Goal: Task Accomplishment & Management: Manage account settings

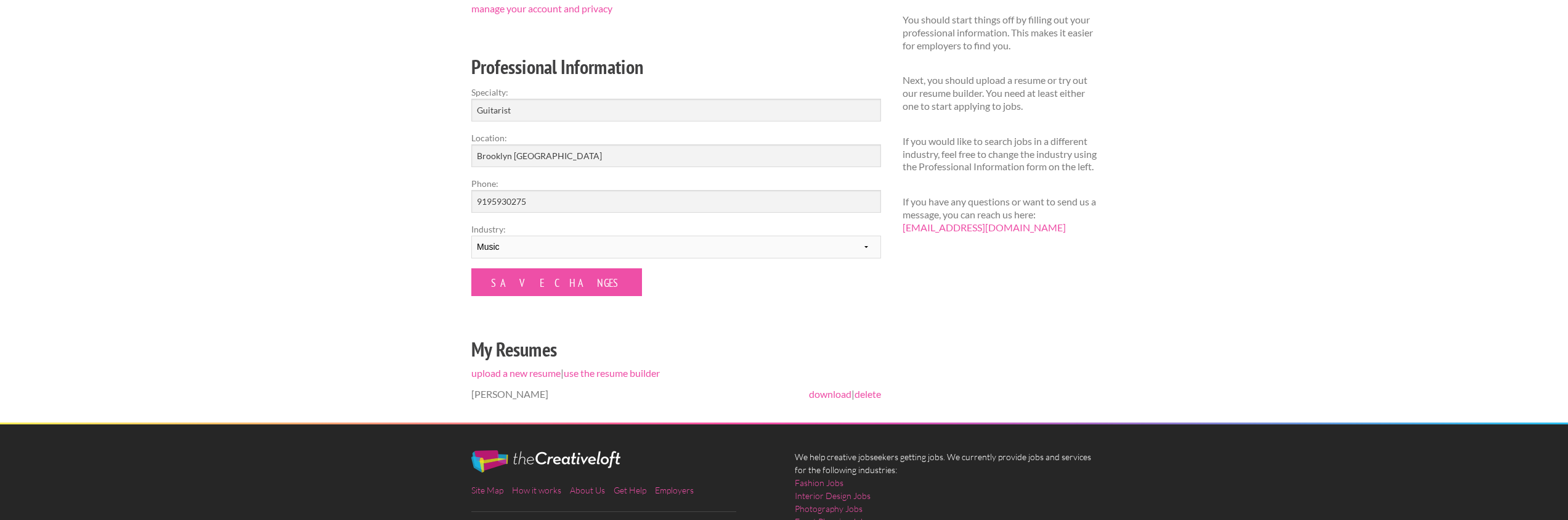
scroll to position [166, 0]
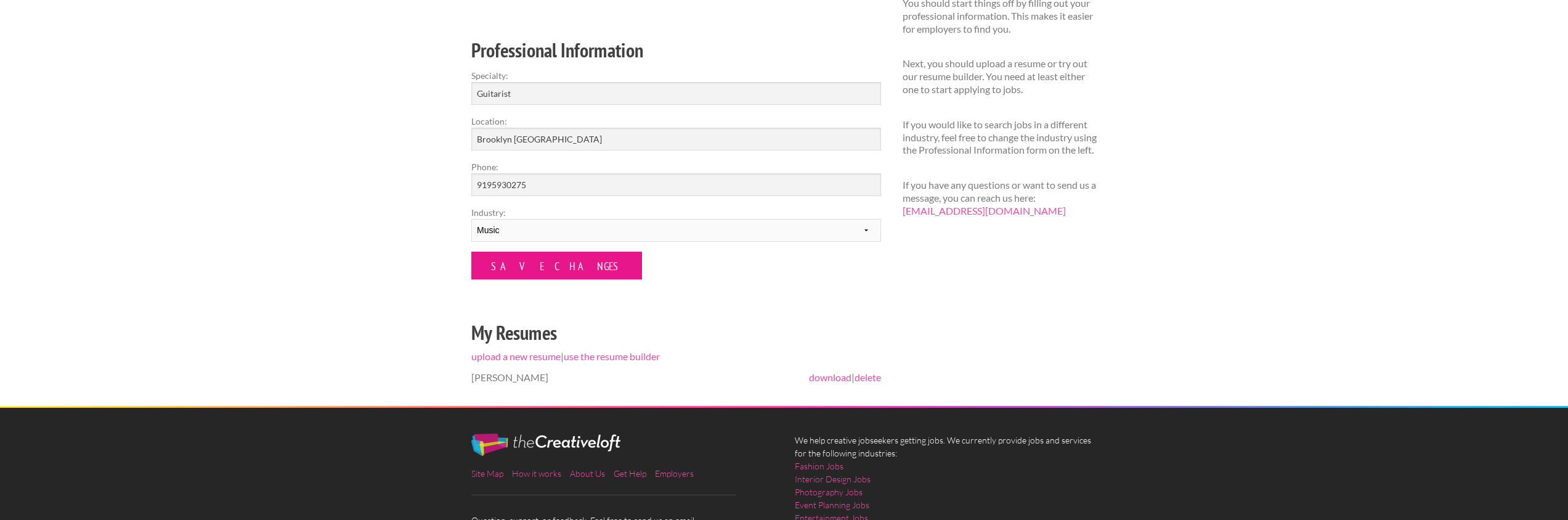
click at [551, 268] on input "Save Changes" at bounding box center [557, 265] width 170 height 28
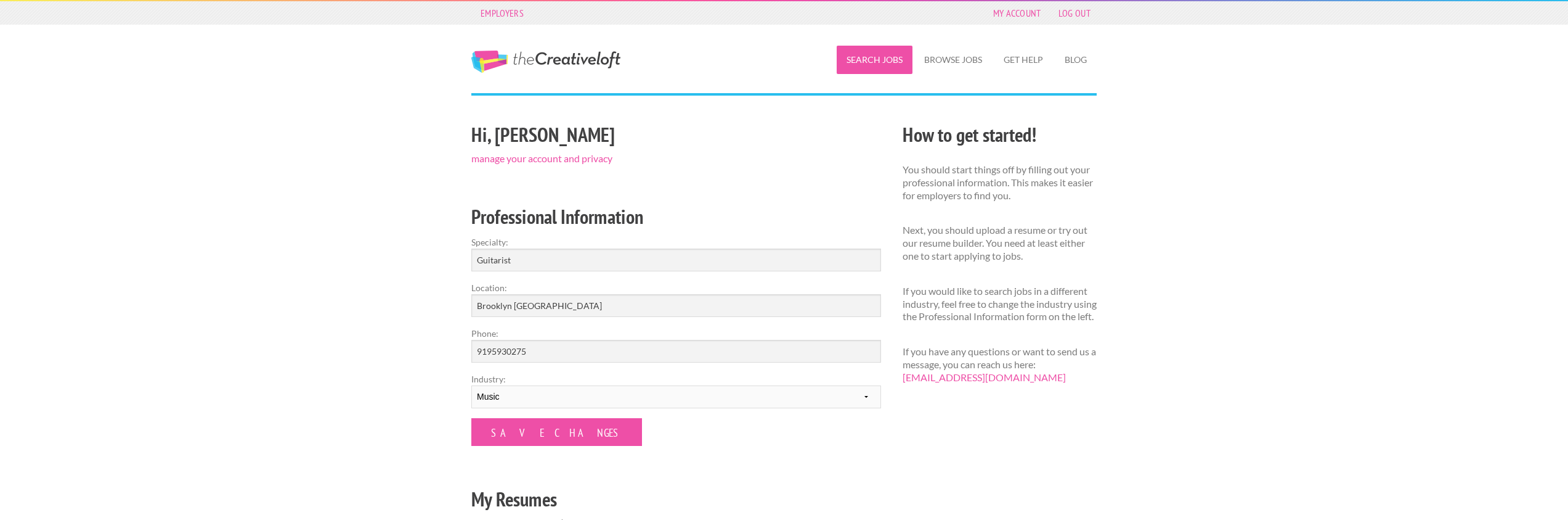
click at [877, 59] on link "Search Jobs" at bounding box center [875, 60] width 76 height 29
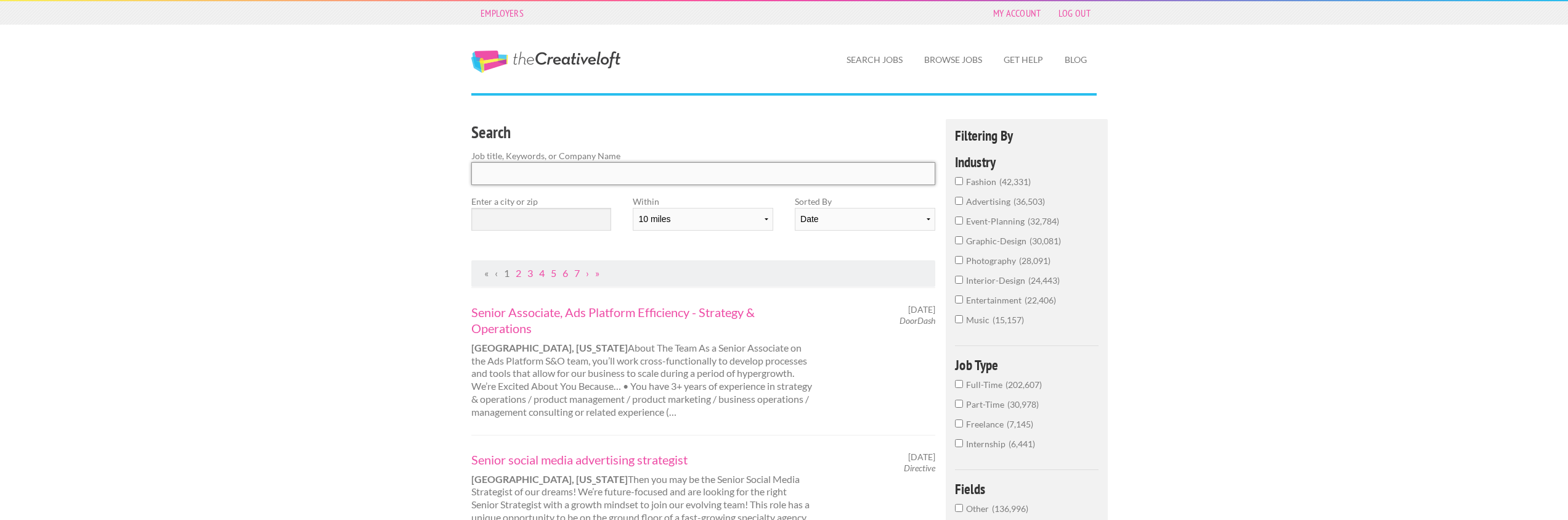
click at [637, 180] on input "Search" at bounding box center [703, 173] width 464 height 23
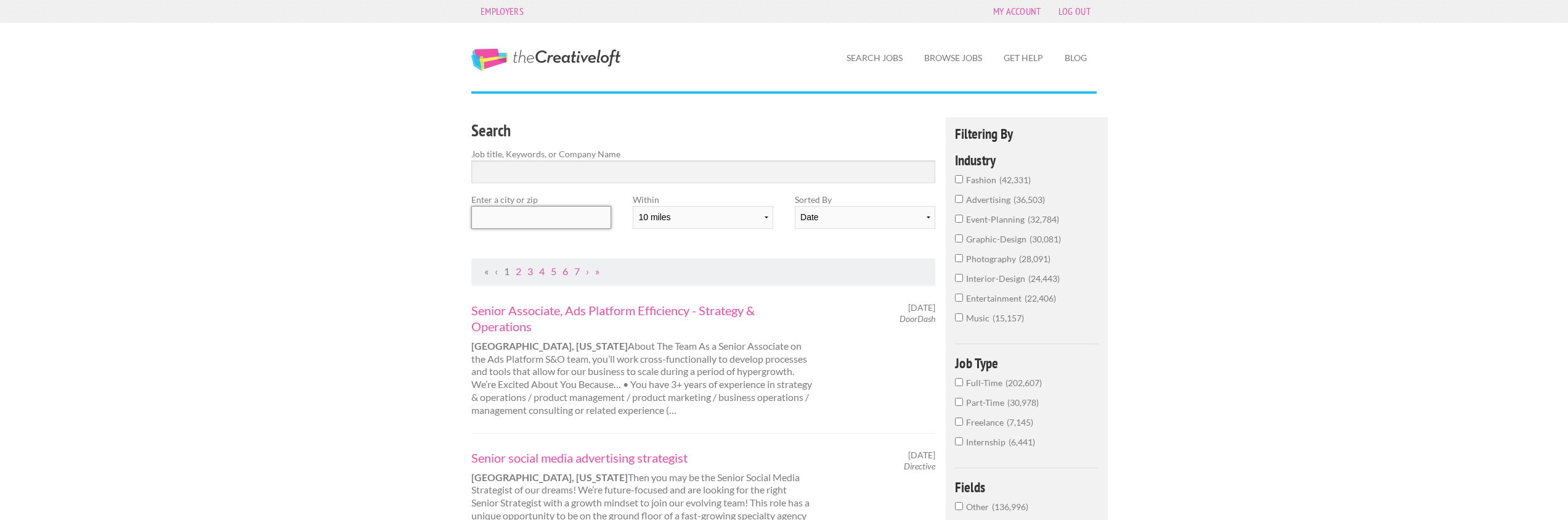
click at [572, 213] on input "text" at bounding box center [541, 217] width 140 height 23
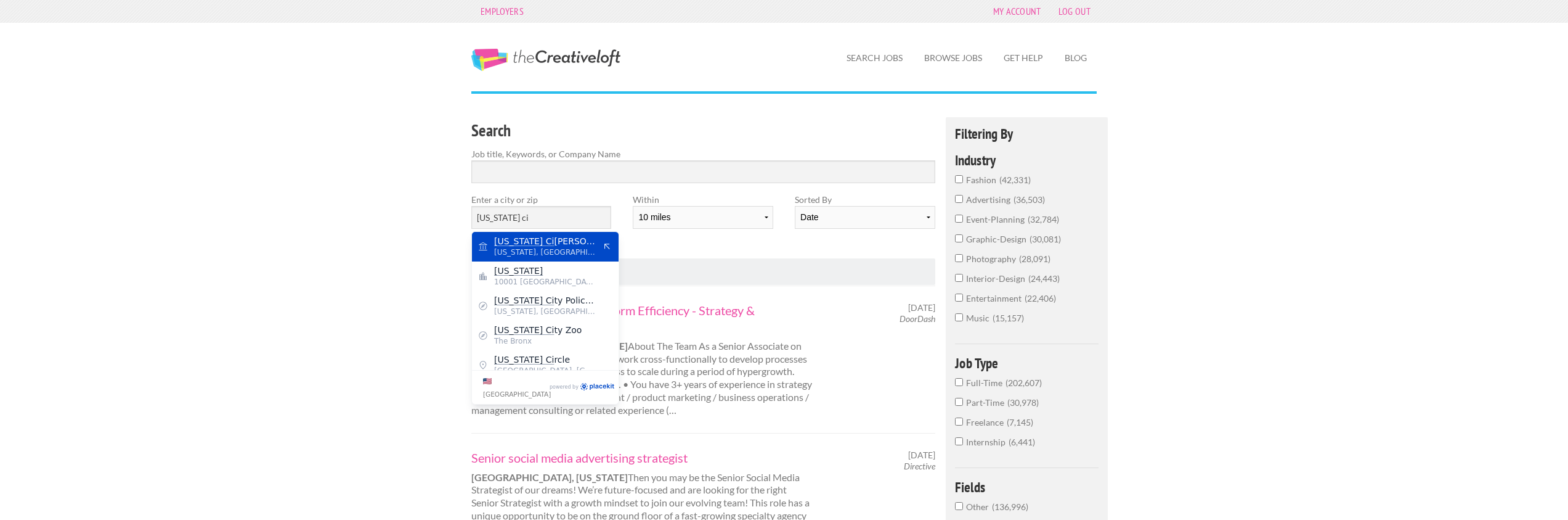
click at [567, 247] on span "New York, Manhattan" at bounding box center [545, 252] width 101 height 11
type input "New York City Hall"
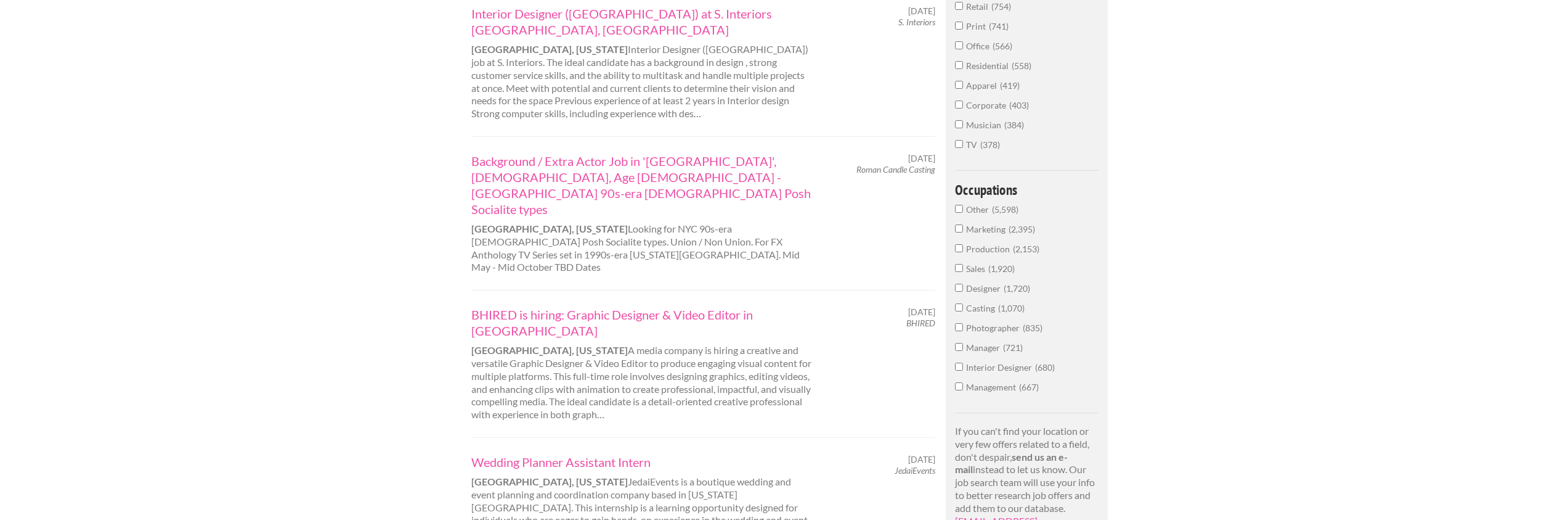
scroll to position [529, 0]
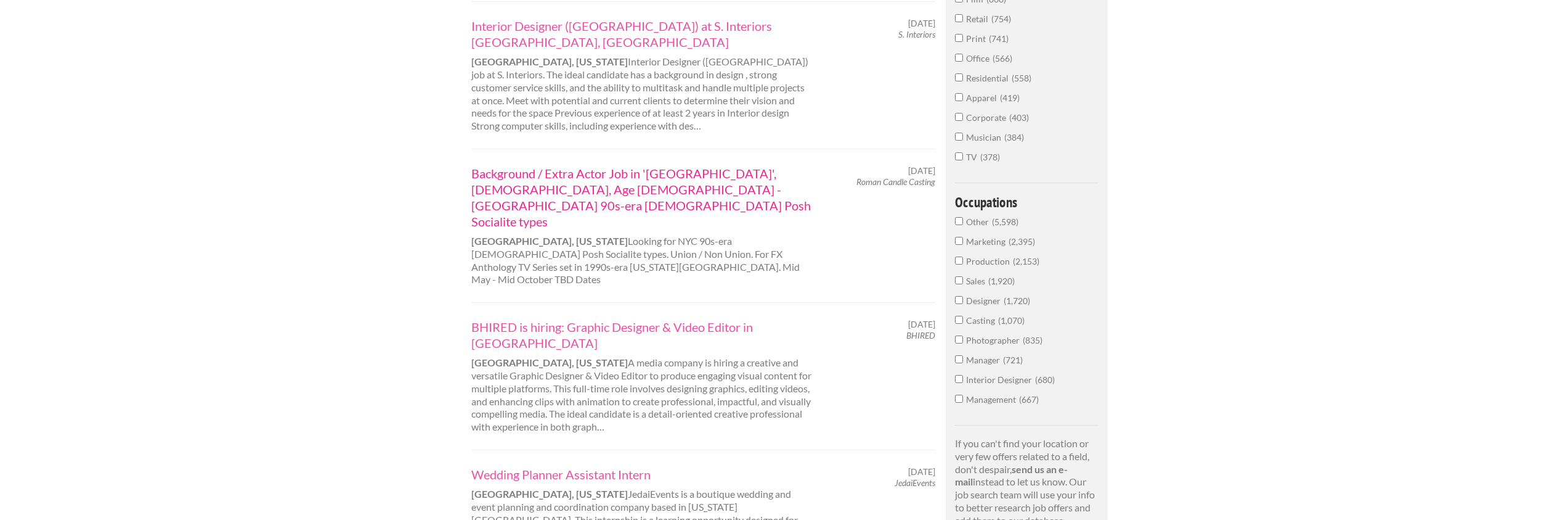
click at [627, 165] on link "Background / Extra Actor Job in 'White Plains', Female, Age 18-70 - NYC 90s-era…" at bounding box center [643, 197] width 342 height 64
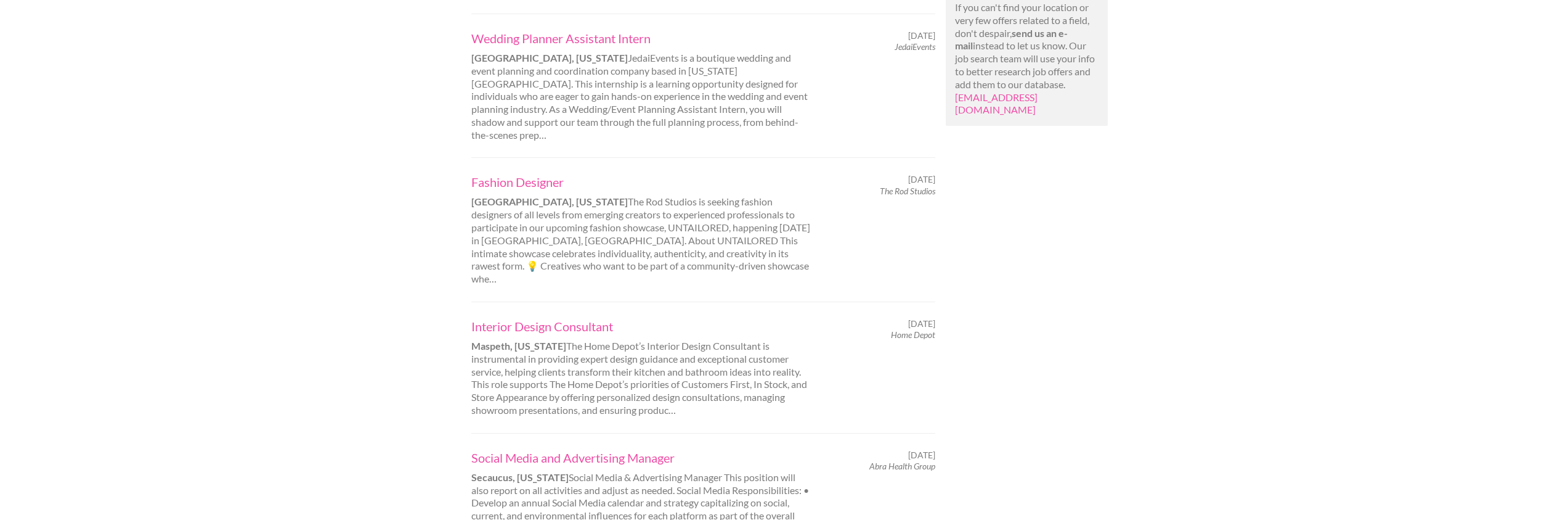
scroll to position [1069, 0]
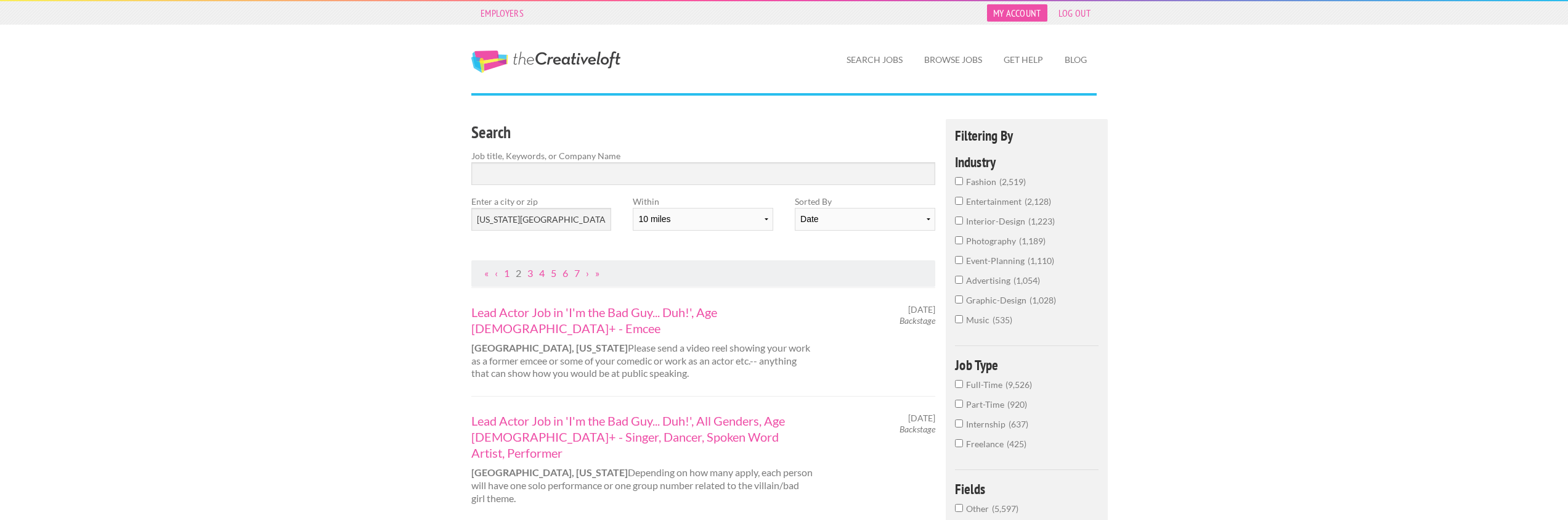
click at [1015, 14] on link "My Account" at bounding box center [1017, 13] width 60 height 18
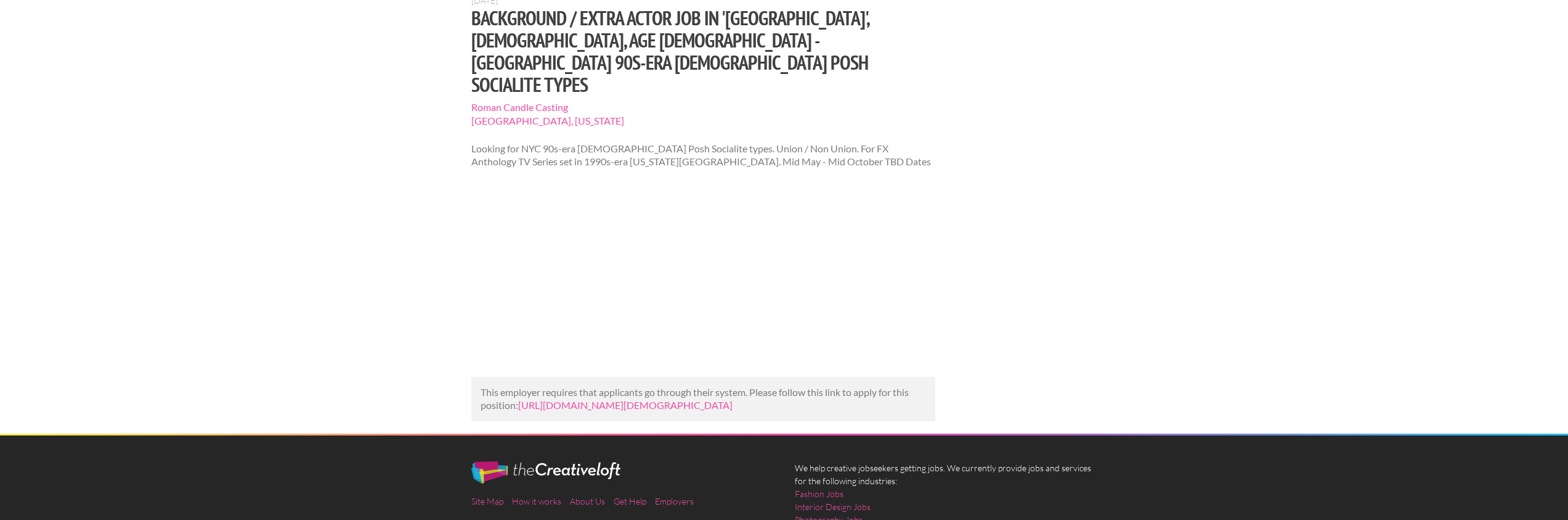
scroll to position [123, 0]
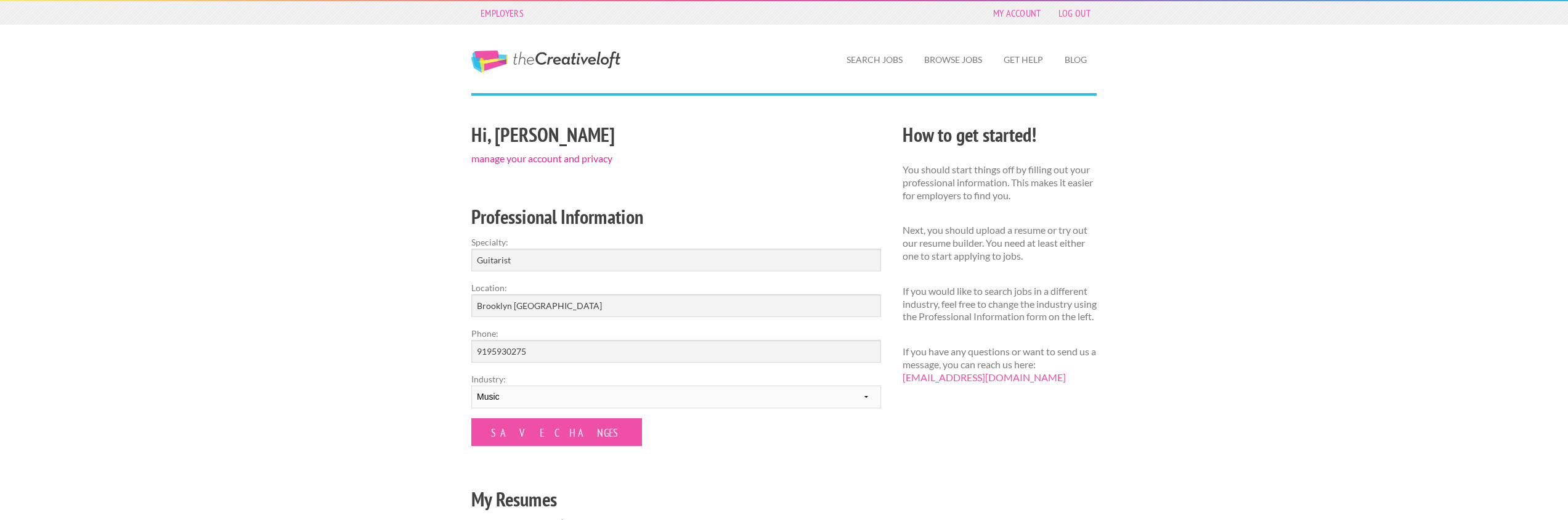
click at [553, 160] on link "manage your account and privacy" at bounding box center [542, 158] width 141 height 12
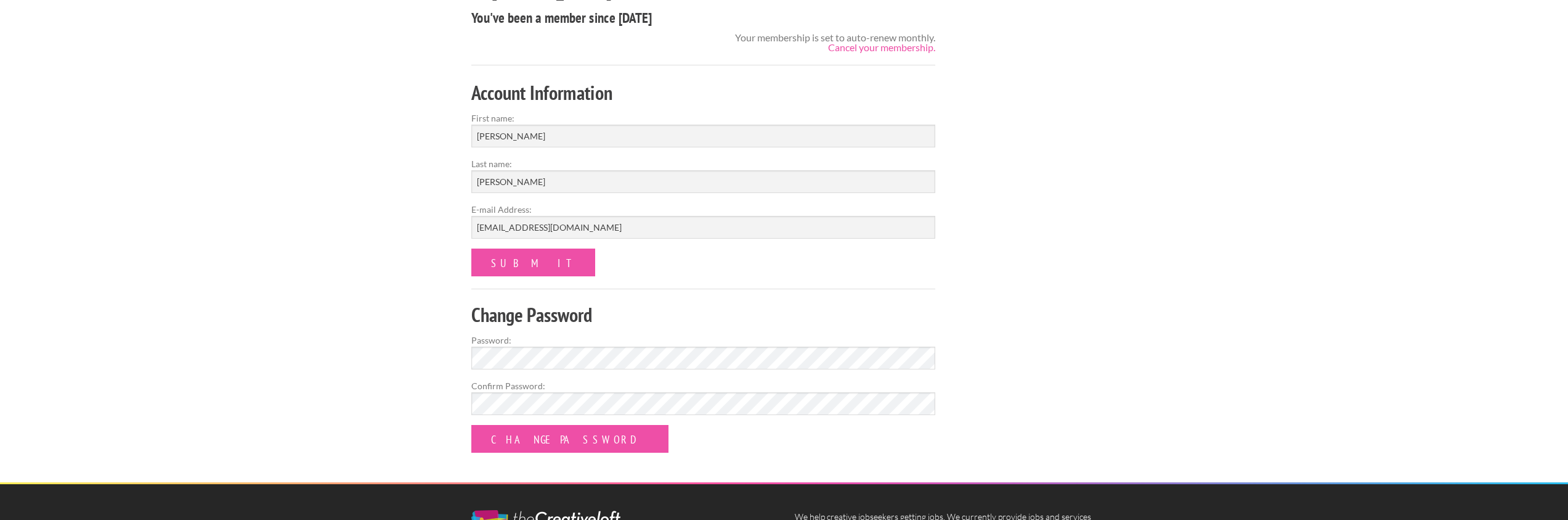
scroll to position [129, 0]
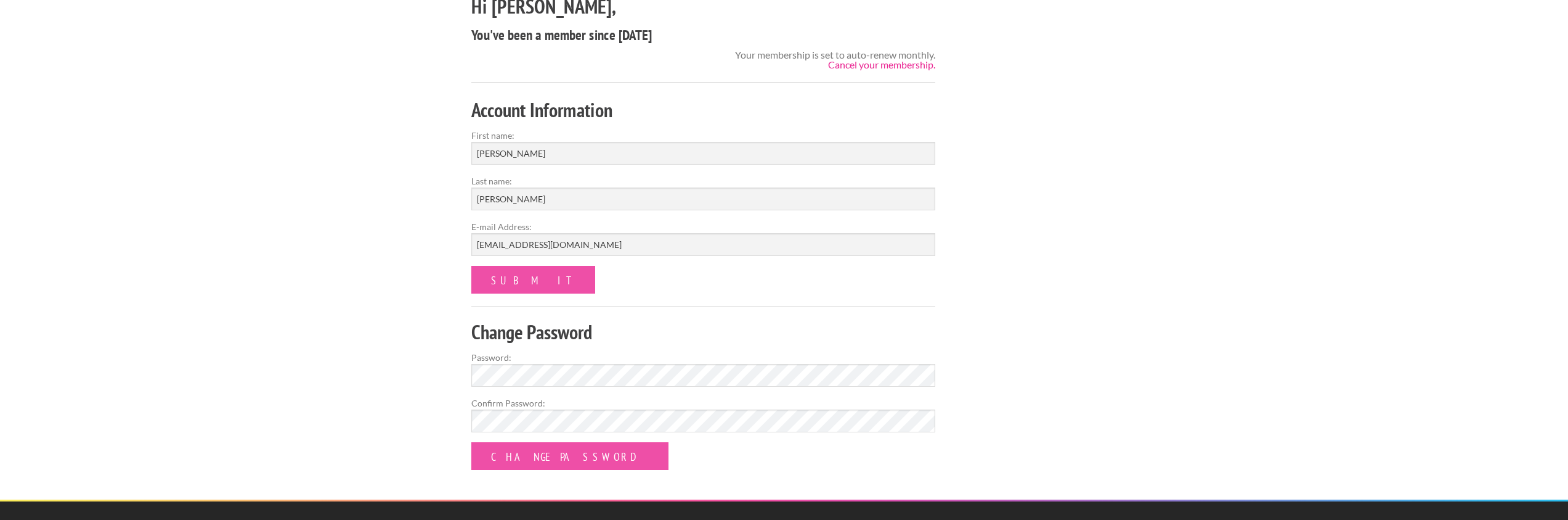
click at [859, 66] on link "Cancel your membership." at bounding box center [882, 65] width 107 height 12
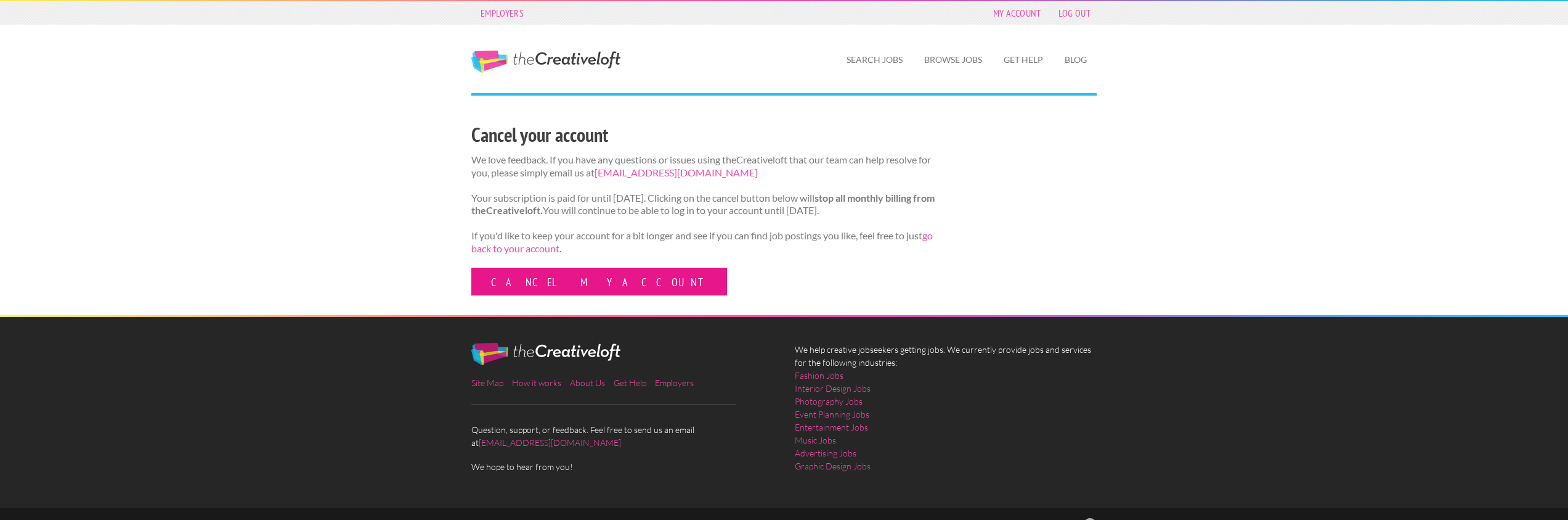
click at [530, 296] on link "Cancel my account" at bounding box center [599, 281] width 256 height 28
